Goal: Find specific page/section: Find specific page/section

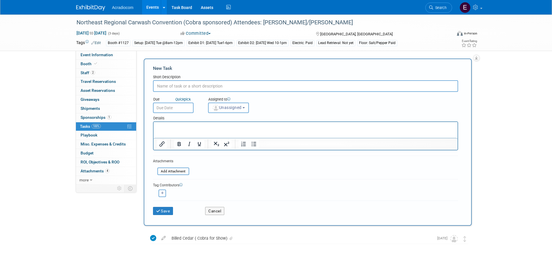
click at [91, 11] on div "Acradiocom Events Add Event Bulk Upload Events Shareable Event Boards Recently …" at bounding box center [276, 7] width 400 height 14
click at [98, 7] on img at bounding box center [90, 8] width 29 height 6
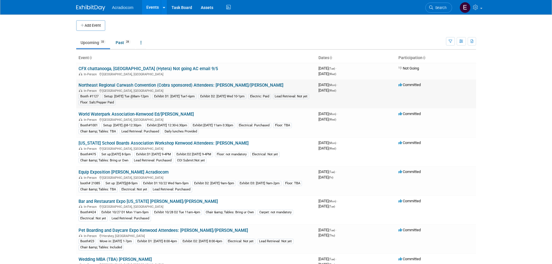
click at [130, 84] on link "Northeast Regional Carwash Convention (Cobra sponsored) Attendees: [PERSON_NAME…" at bounding box center [181, 85] width 205 height 5
